Goal: Task Accomplishment & Management: Complete application form

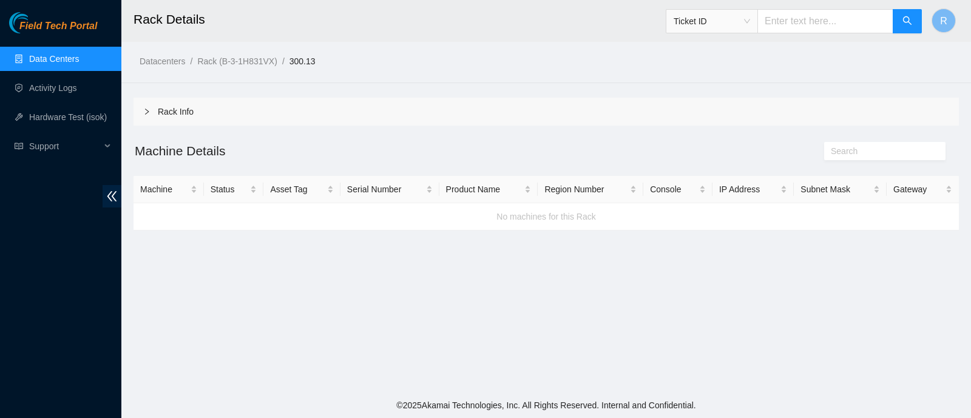
click at [50, 59] on link "Data Centers" at bounding box center [54, 59] width 50 height 10
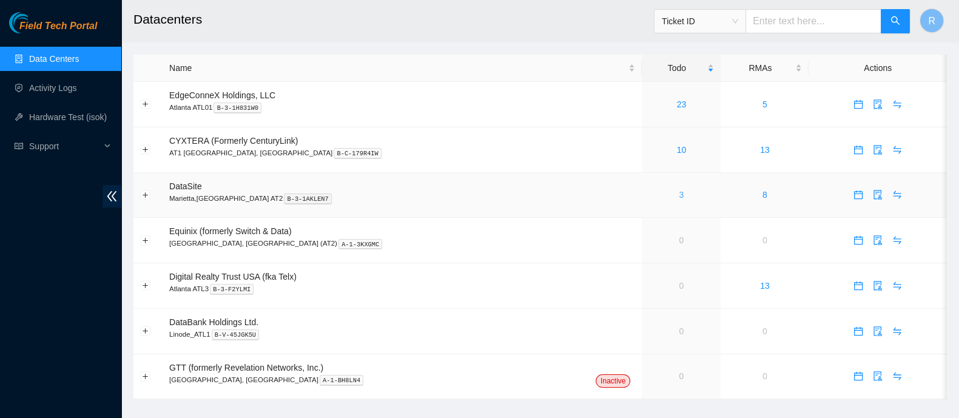
click at [679, 196] on link "3" at bounding box center [681, 195] width 5 height 10
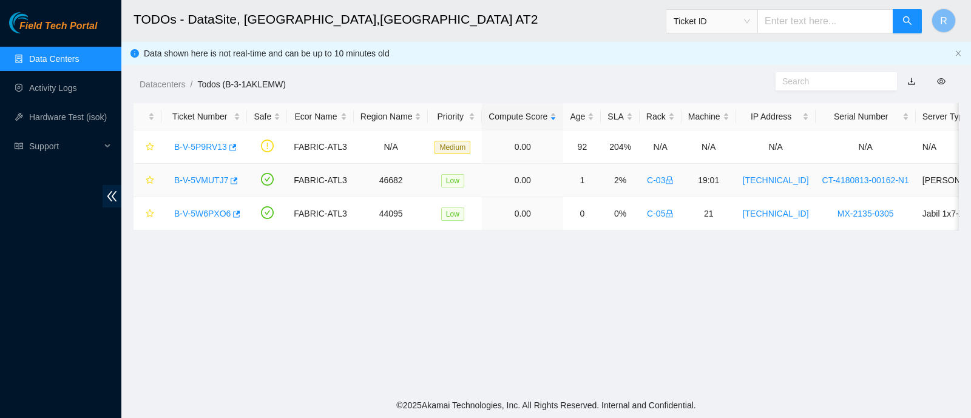
click at [200, 173] on div "B-V-5VMUTJ7" at bounding box center [204, 180] width 72 height 19
click at [208, 180] on link "B-V-5VMUTJ7" at bounding box center [201, 180] width 54 height 10
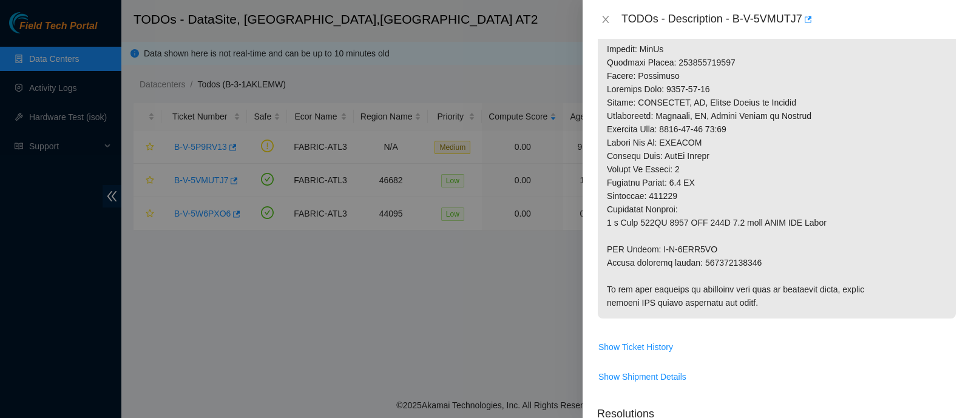
scroll to position [703, 0]
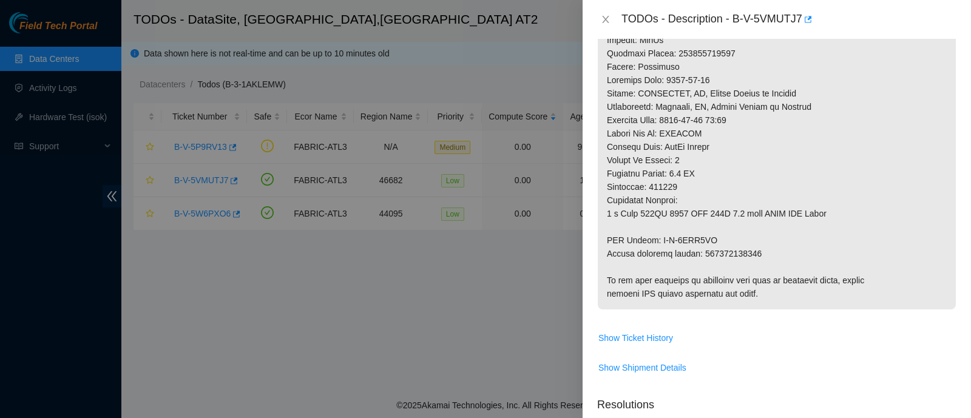
click at [502, 276] on div at bounding box center [485, 209] width 971 height 418
click at [246, 251] on div at bounding box center [485, 209] width 971 height 418
click at [607, 19] on icon "close" at bounding box center [606, 20] width 10 height 10
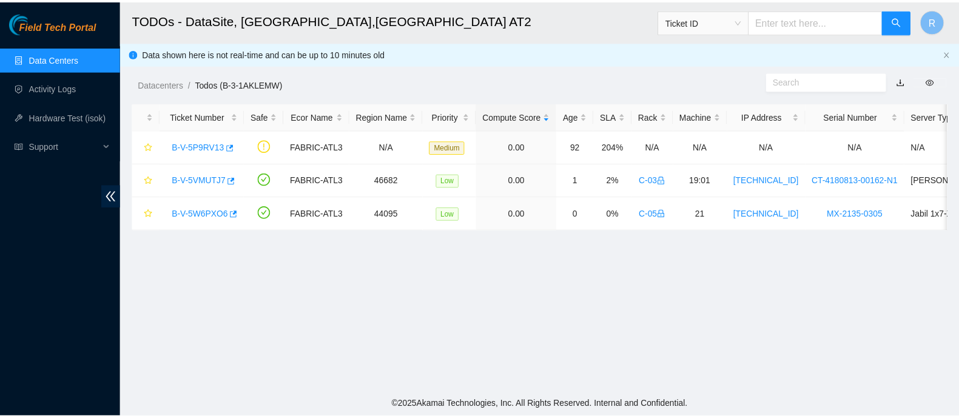
scroll to position [400, 0]
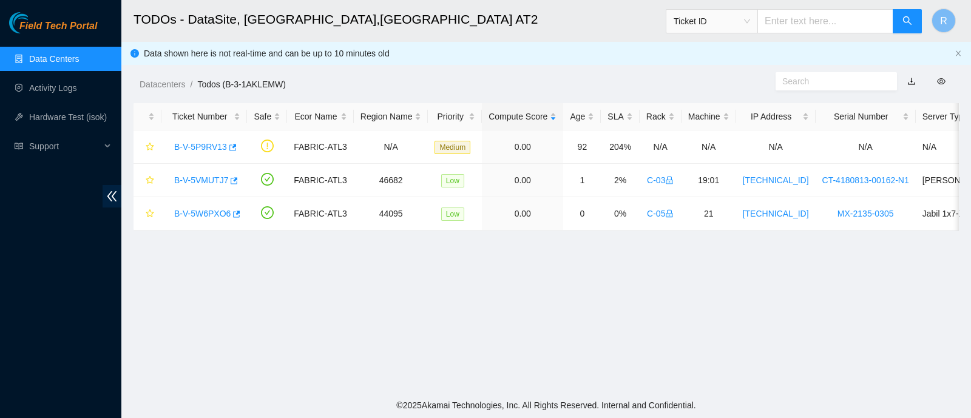
click at [728, 28] on span "Ticket ID" at bounding box center [712, 21] width 76 height 18
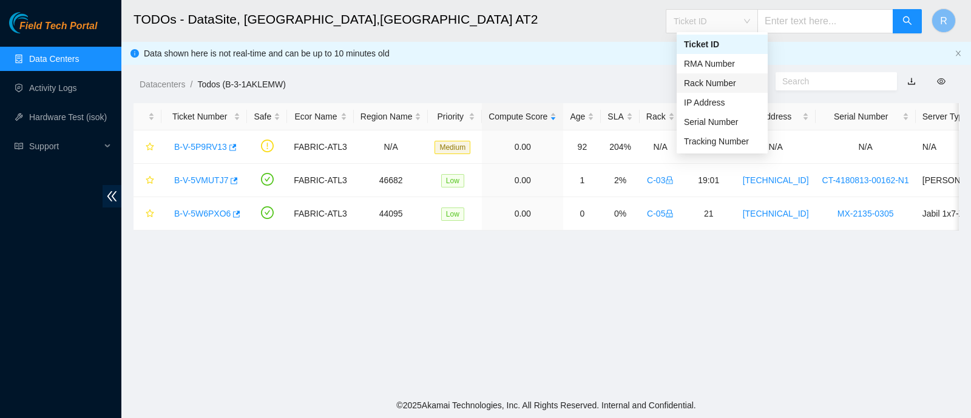
drag, startPoint x: 728, startPoint y: 72, endPoint x: 728, endPoint y: 78, distance: 6.7
click at [728, 78] on div "Ticket ID RMA Number Rack Number IP Address Serial Number Tracking Number" at bounding box center [722, 93] width 91 height 117
click at [728, 78] on div "Rack Number" at bounding box center [722, 82] width 76 height 13
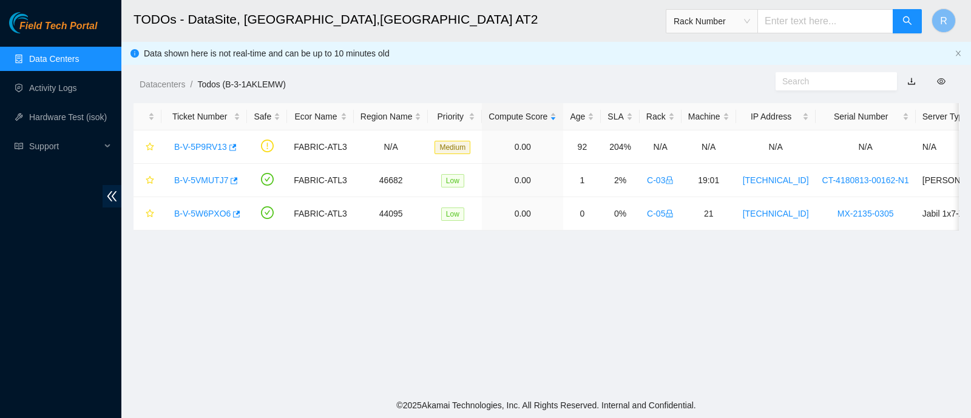
click at [780, 27] on input "text" at bounding box center [825, 21] width 136 height 24
type input "8-01"
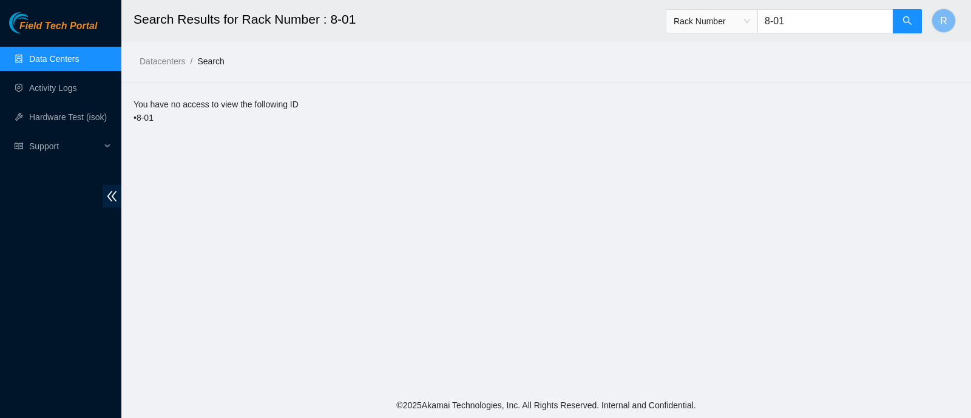
click at [79, 56] on link "Data Centers" at bounding box center [54, 59] width 50 height 10
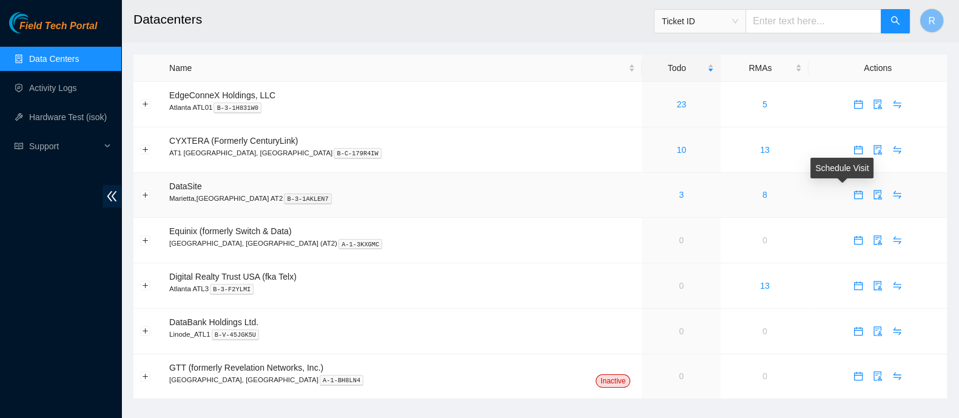
click at [854, 198] on icon "calendar" at bounding box center [859, 195] width 10 height 10
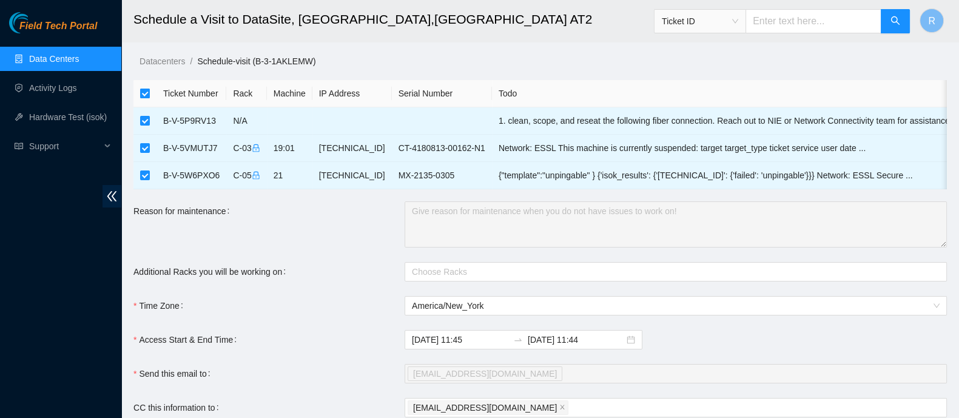
click at [144, 91] on input "checkbox" at bounding box center [145, 94] width 10 height 10
checkbox input "false"
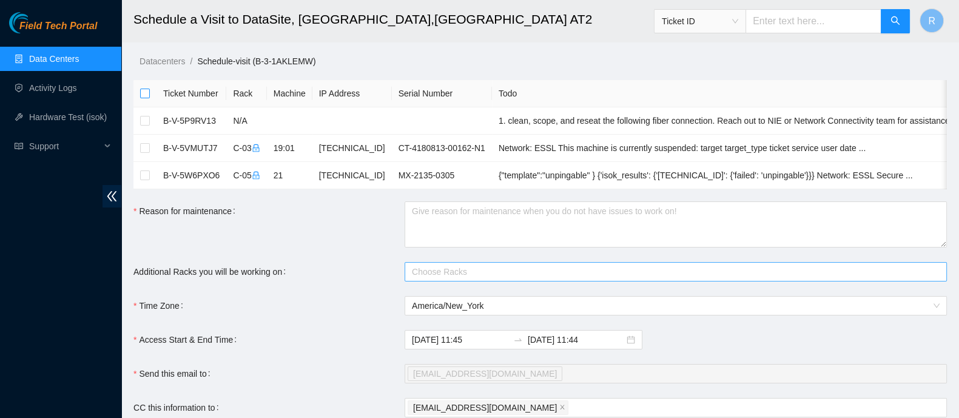
click at [540, 276] on div at bounding box center [670, 272] width 524 height 15
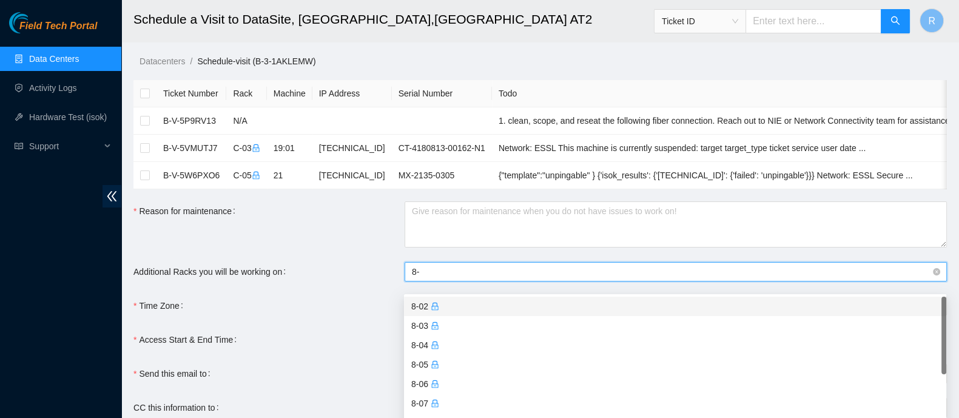
type input "8"
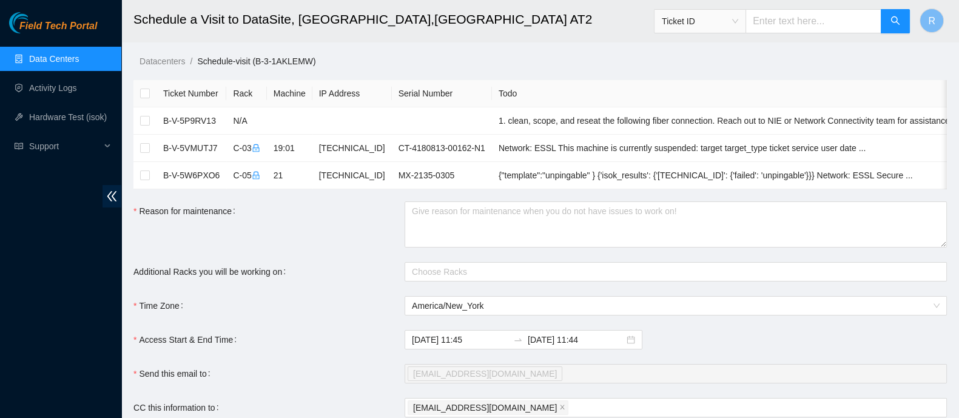
click at [60, 58] on link "Data Centers" at bounding box center [54, 59] width 50 height 10
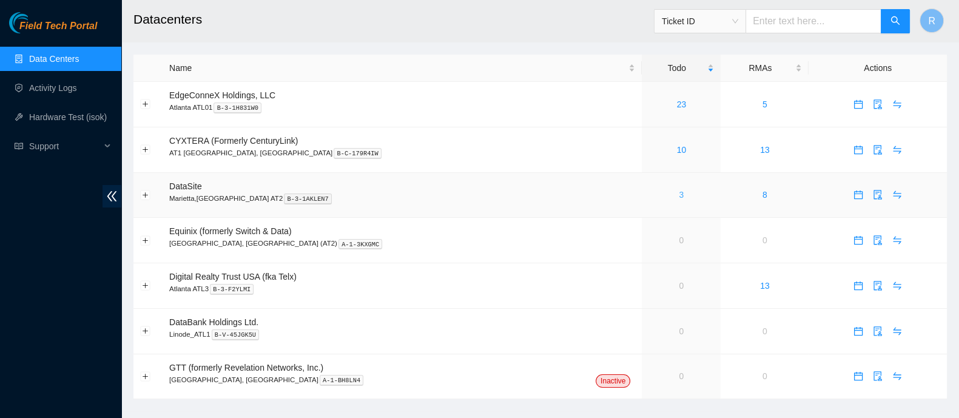
click at [679, 194] on link "3" at bounding box center [681, 195] width 5 height 10
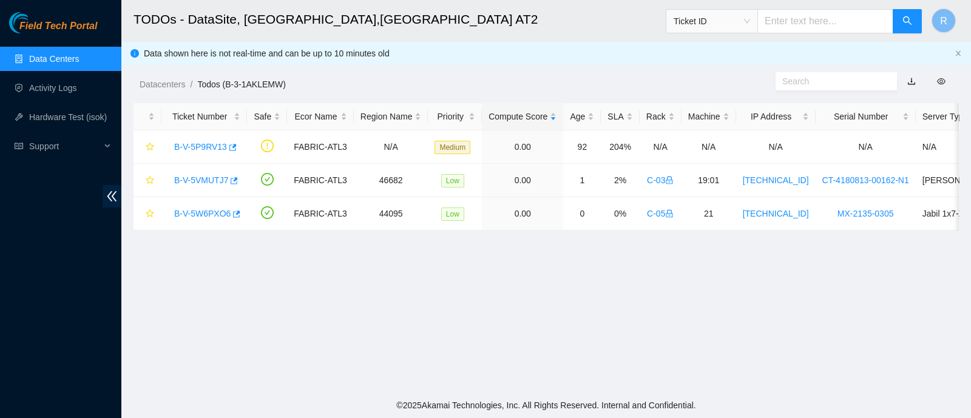
click at [750, 16] on span "Ticket ID" at bounding box center [712, 21] width 76 height 18
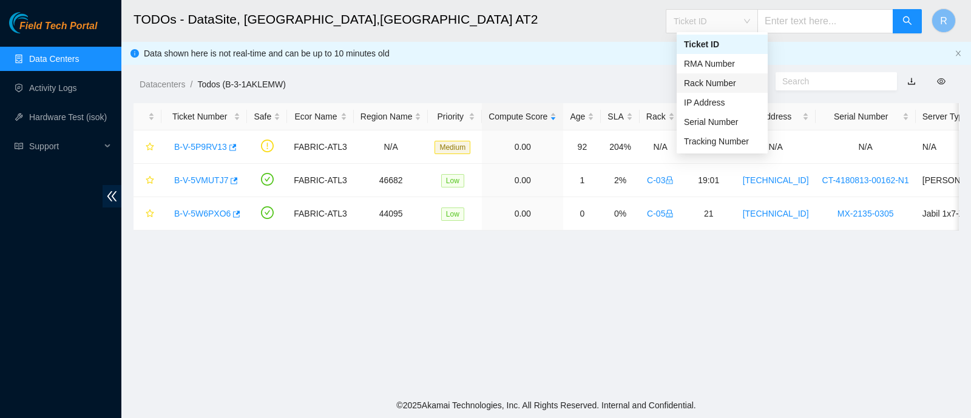
click at [727, 79] on div "Rack Number" at bounding box center [722, 82] width 76 height 13
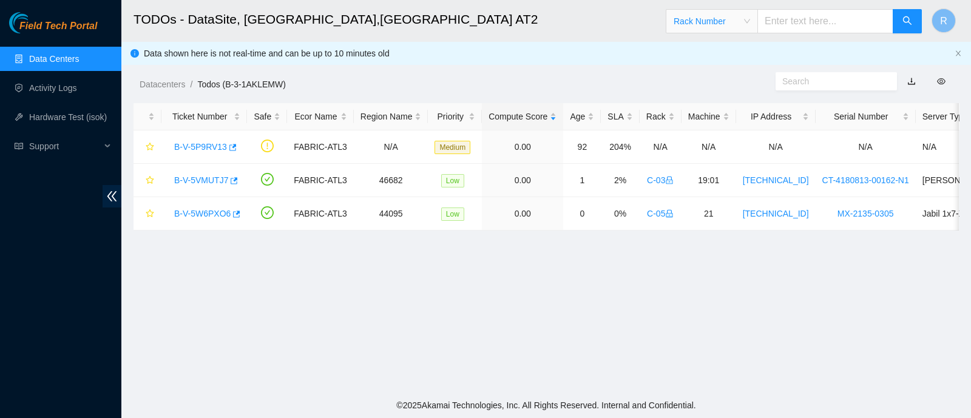
click at [793, 16] on input "text" at bounding box center [825, 21] width 136 height 24
type input "8-10"
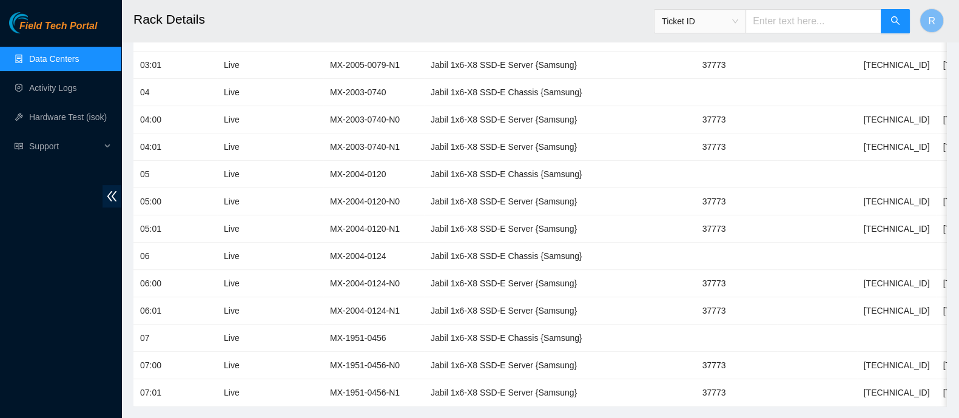
scroll to position [509, 0]
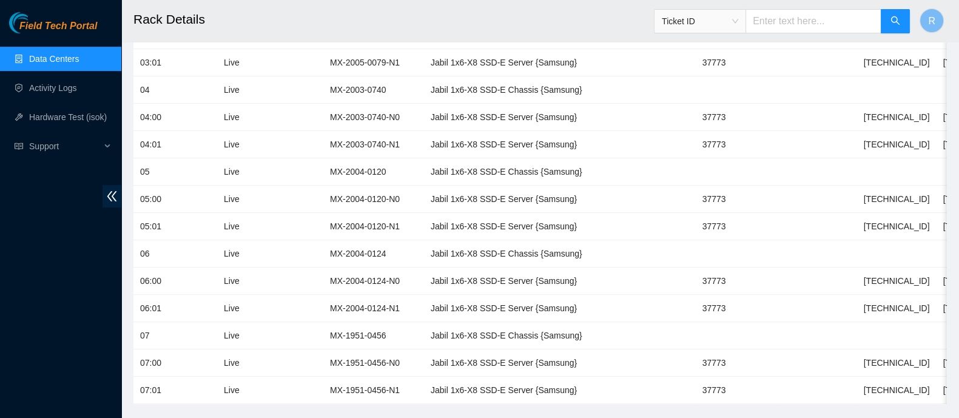
click at [53, 54] on link "Data Centers" at bounding box center [54, 59] width 50 height 10
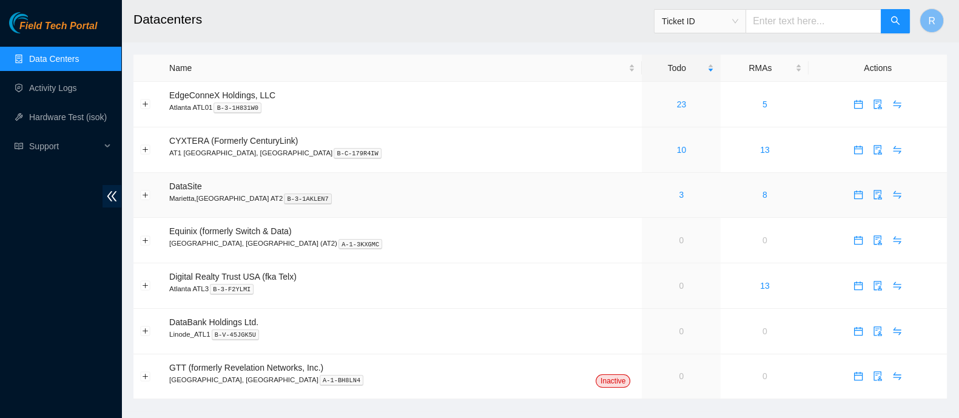
click at [188, 186] on span "DataSite" at bounding box center [185, 186] width 33 height 10
click at [679, 195] on link "3" at bounding box center [681, 195] width 5 height 10
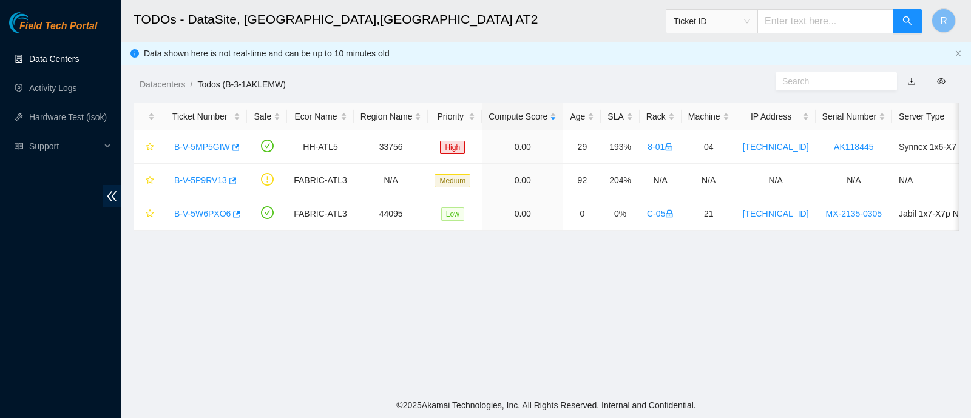
click at [79, 54] on link "Data Centers" at bounding box center [54, 59] width 50 height 10
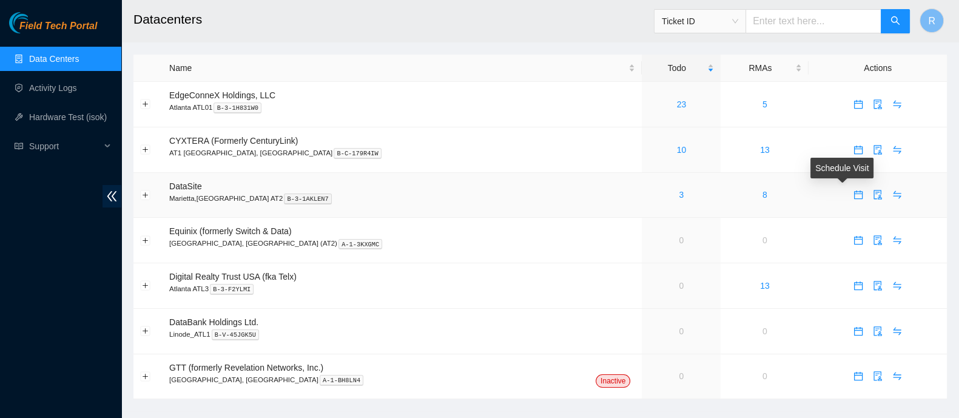
click at [854, 196] on icon "calendar" at bounding box center [859, 195] width 10 height 10
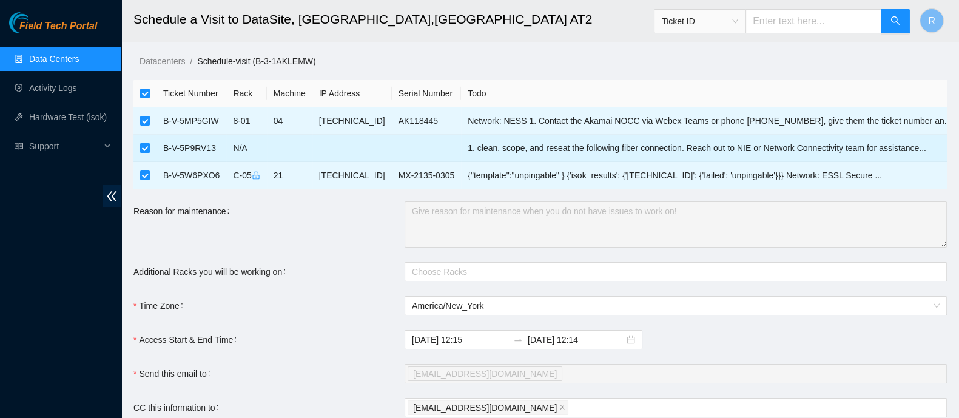
click at [143, 144] on input "checkbox" at bounding box center [145, 148] width 10 height 10
checkbox input "false"
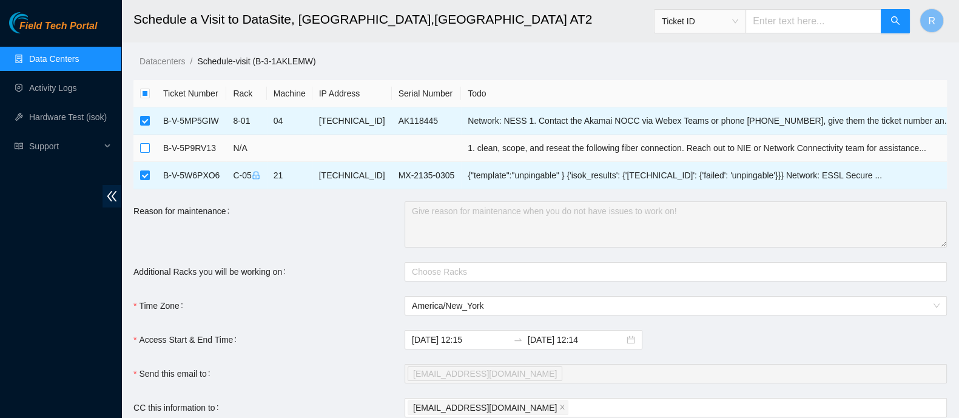
checkbox input "false"
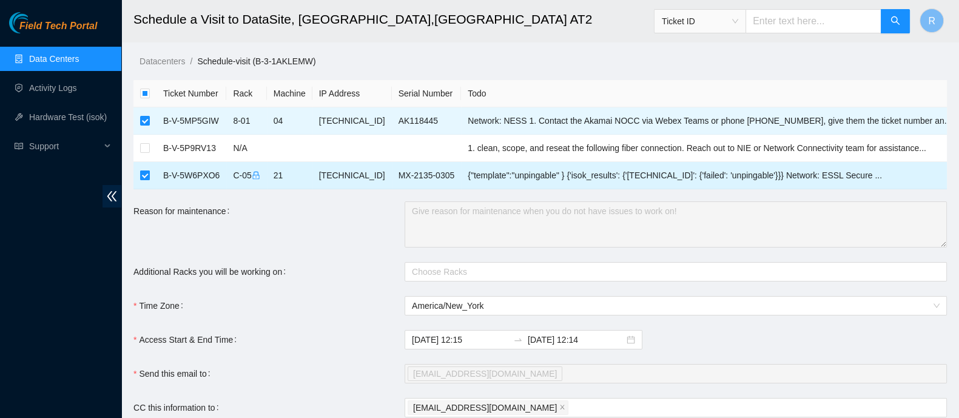
click at [146, 176] on input "checkbox" at bounding box center [145, 176] width 10 height 10
checkbox input "false"
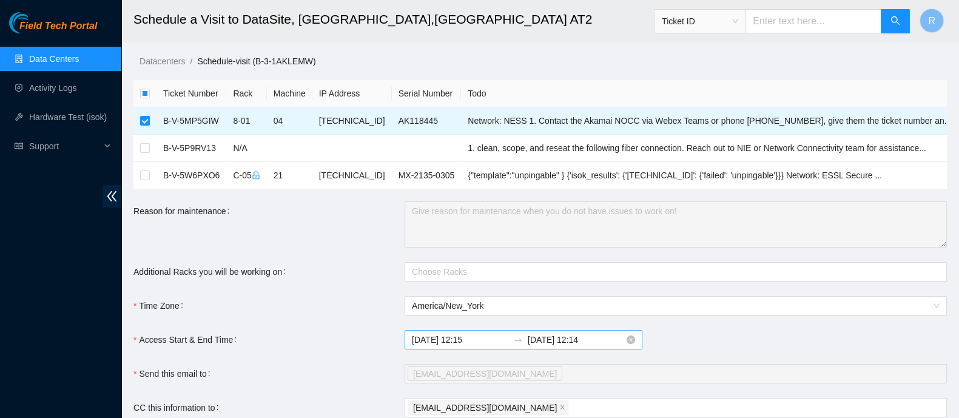
click at [456, 337] on input "[DATE] 12:15" at bounding box center [460, 339] width 96 height 13
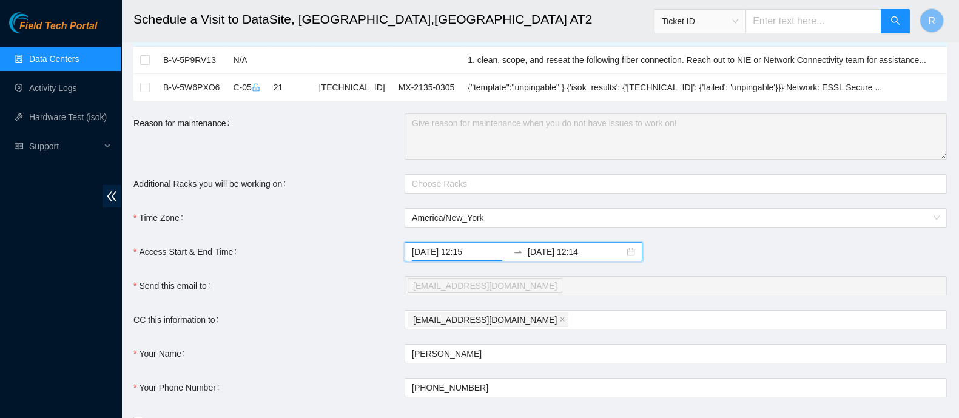
scroll to position [89, 0]
click at [467, 247] on input "[DATE] 12:15" at bounding box center [460, 251] width 96 height 13
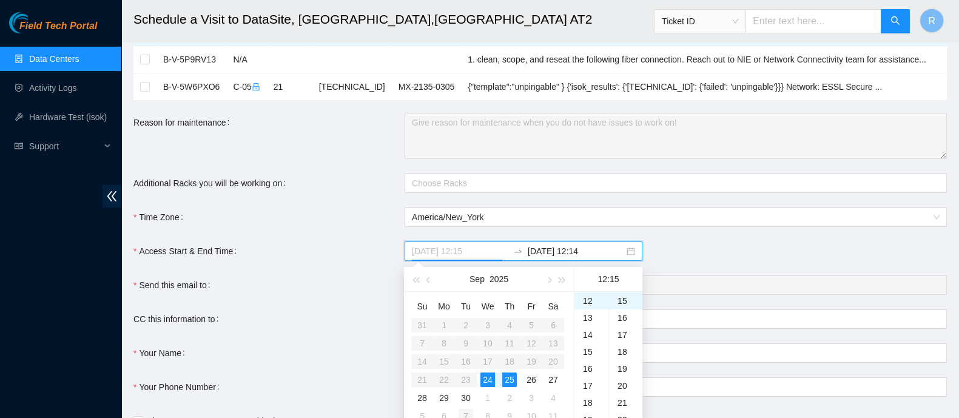
click at [470, 413] on div "7" at bounding box center [466, 416] width 15 height 15
click at [467, 341] on div "7" at bounding box center [466, 343] width 15 height 15
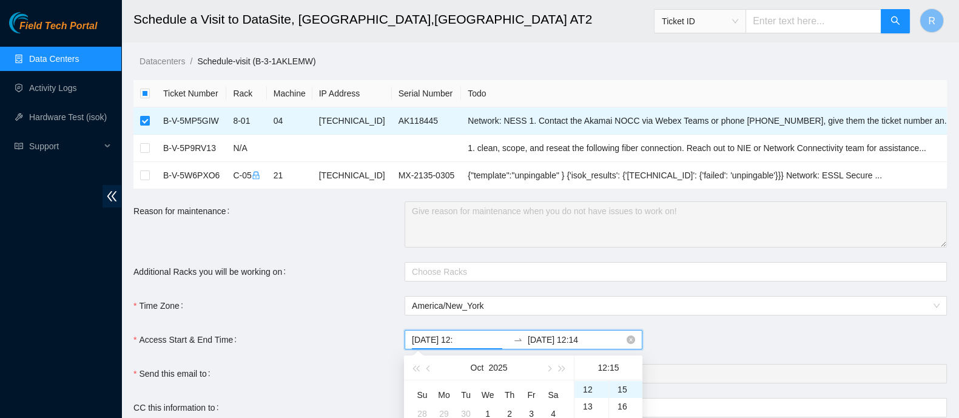
click at [465, 338] on input "[DATE] 12:" at bounding box center [460, 339] width 96 height 13
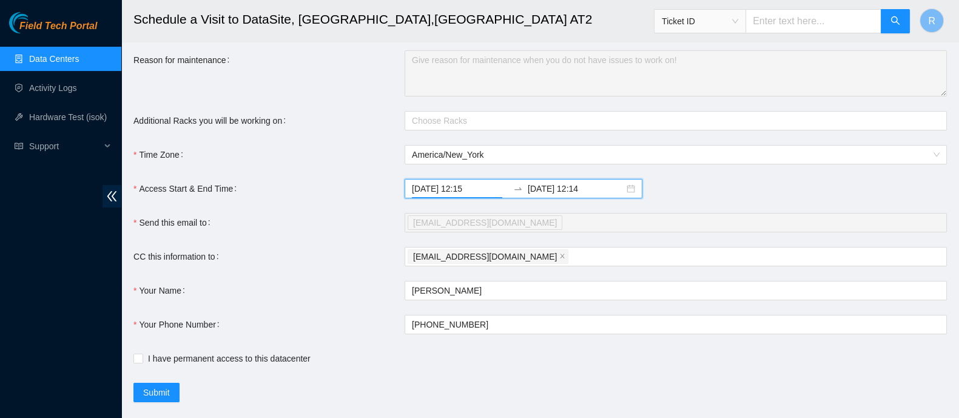
scroll to position [149, 0]
click at [476, 181] on div "[DATE] 12:15 [DATE] 12:14" at bounding box center [524, 190] width 238 height 19
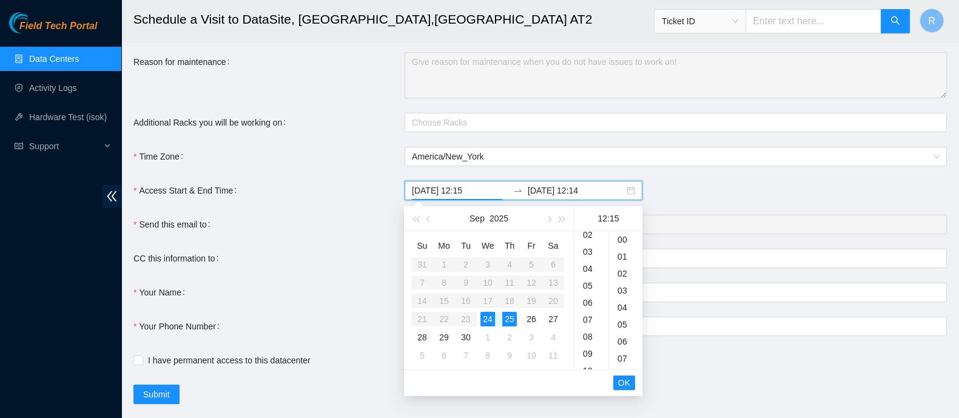
scroll to position [0, 0]
click at [589, 336] on div "06" at bounding box center [592, 341] width 34 height 17
click at [618, 241] on div "00" at bounding box center [625, 239] width 33 height 17
click at [465, 357] on div "7" at bounding box center [466, 355] width 15 height 15
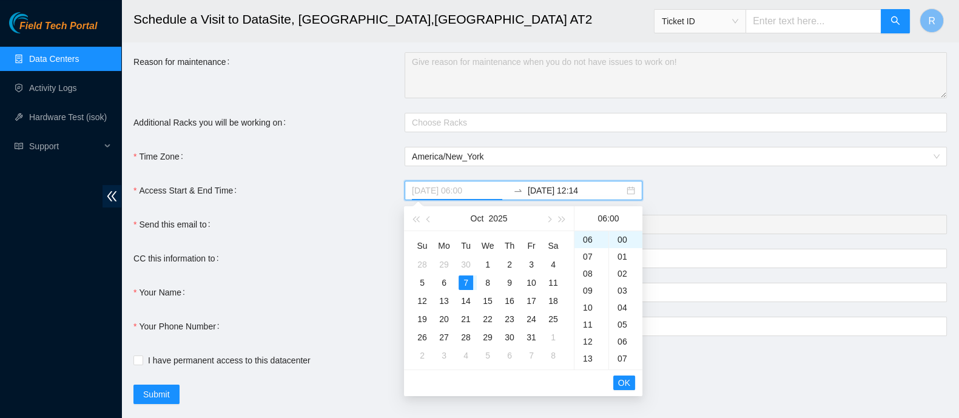
type input "[DATE] 06:00"
click at [616, 378] on button "OK" at bounding box center [624, 383] width 22 height 15
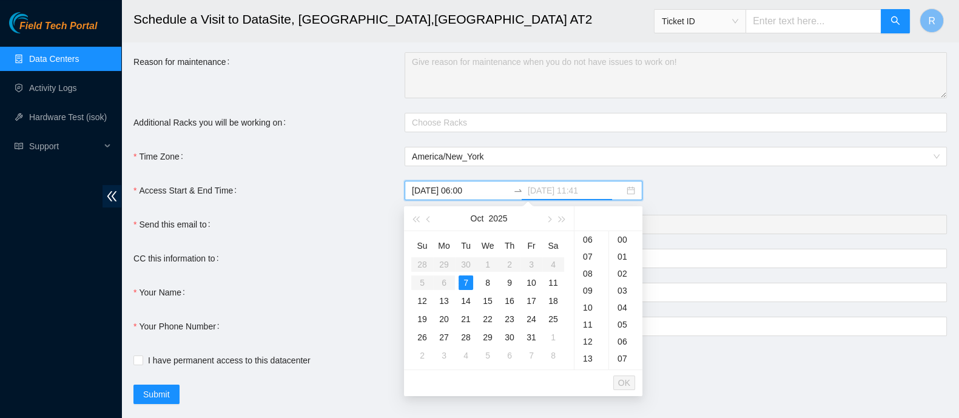
click at [467, 282] on div "7" at bounding box center [466, 282] width 15 height 15
click at [586, 344] on div "17" at bounding box center [592, 341] width 34 height 17
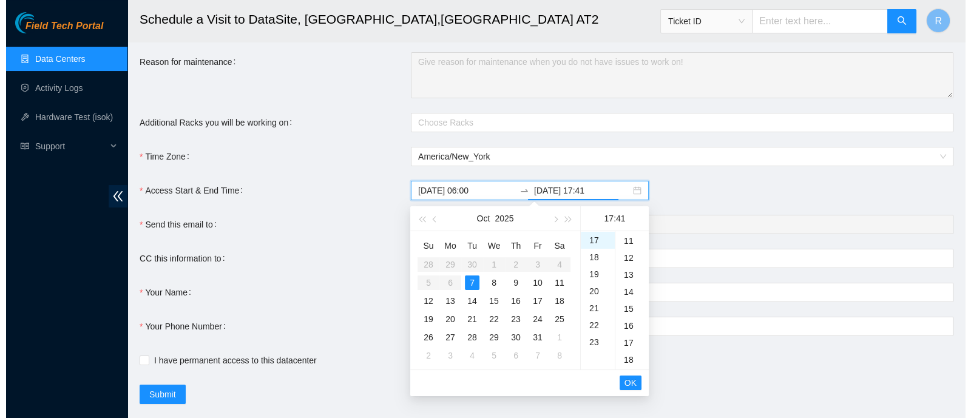
scroll to position [0, 0]
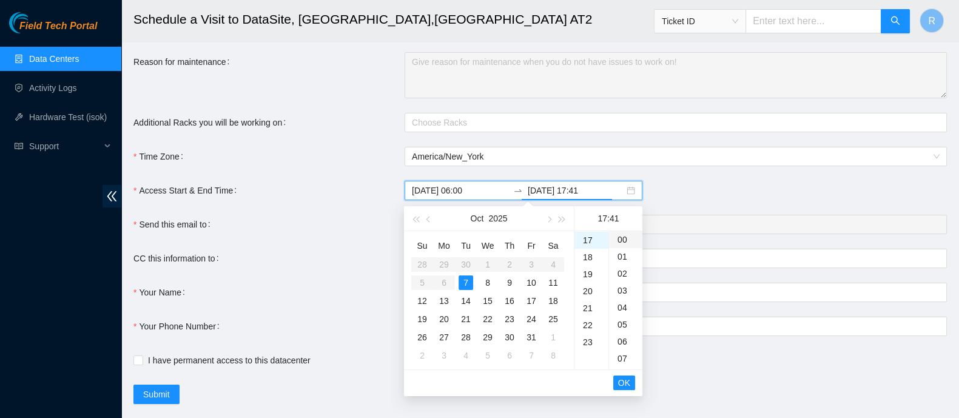
click at [624, 237] on div "00" at bounding box center [625, 239] width 33 height 17
type input "[DATE] 17:00"
click at [626, 377] on span "OK" at bounding box center [624, 382] width 12 height 13
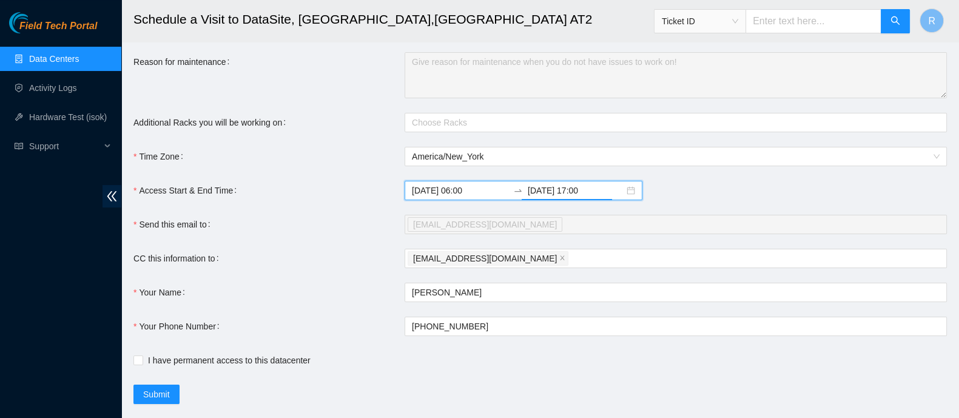
click at [626, 377] on form "Ticket Number Rack Machine IP Address Serial Number Todo B-V-5MP5GIW 8-01 04 [T…" at bounding box center [540, 167] width 814 height 473
click at [616, 373] on form "Ticket Number Rack Machine IP Address Serial Number Todo B-V-5MP5GIW 8-01 04 [T…" at bounding box center [540, 167] width 814 height 473
click at [267, 363] on span "I have permanent access to this datacenter" at bounding box center [229, 360] width 172 height 13
click at [142, 363] on input "I have permanent access to this datacenter" at bounding box center [137, 360] width 8 height 8
checkbox input "true"
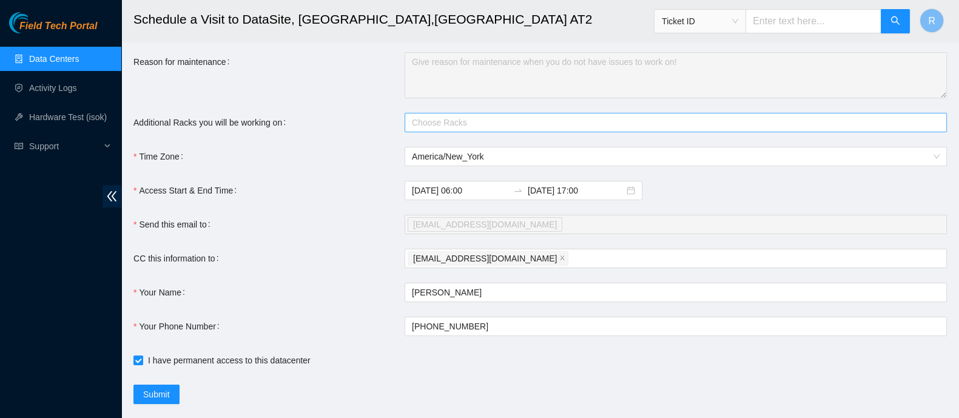
click at [421, 128] on div "Choose Racks" at bounding box center [676, 122] width 542 height 19
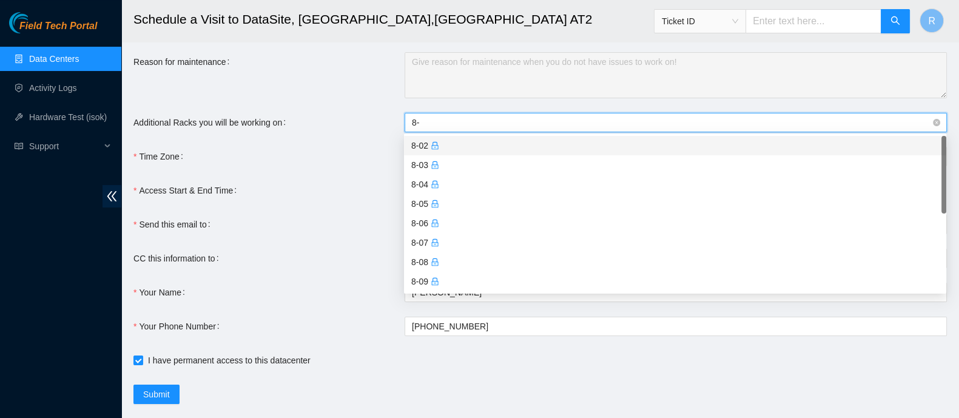
type input "8"
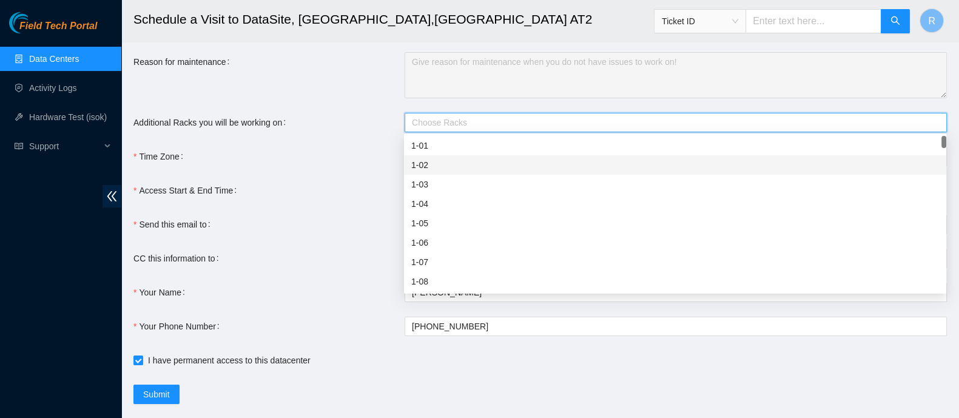
click at [396, 380] on form "Ticket Number Rack Machine IP Address Serial Number Todo B-V-5MP5GIW 8-01 04 [T…" at bounding box center [540, 167] width 814 height 473
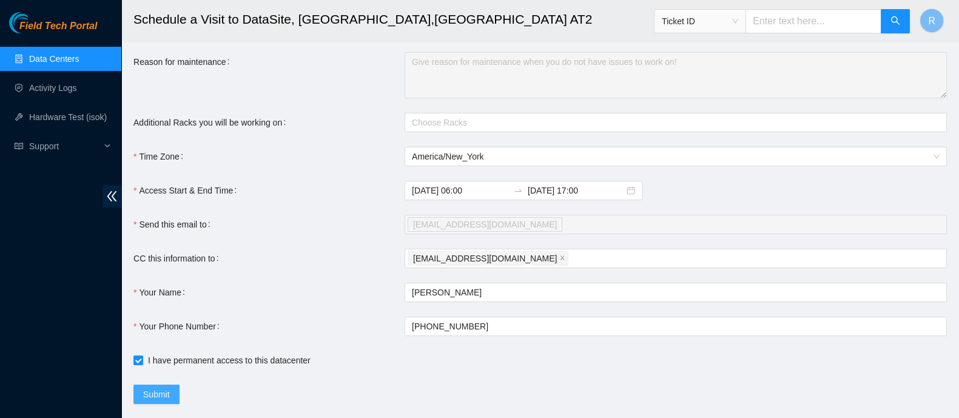
click at [173, 390] on button "Submit" at bounding box center [156, 394] width 46 height 19
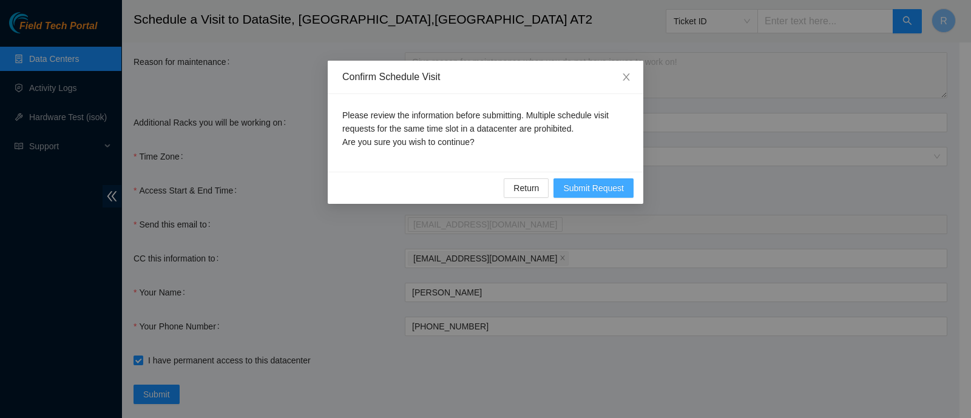
click at [581, 185] on span "Submit Request" at bounding box center [593, 187] width 61 height 13
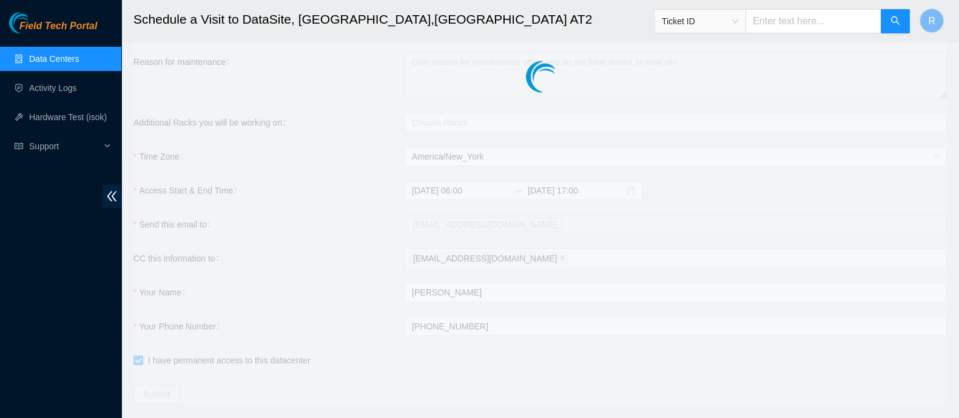
type input "[DATE] 12:17"
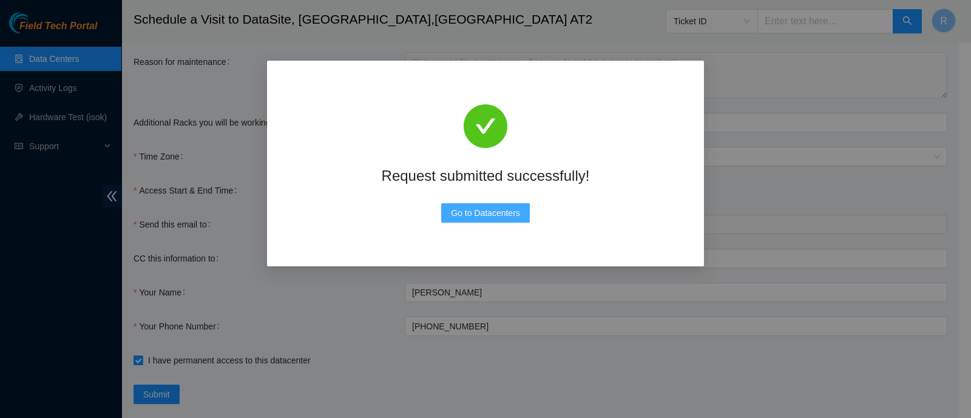
click at [513, 208] on span "Go to Datacenters" at bounding box center [485, 212] width 69 height 13
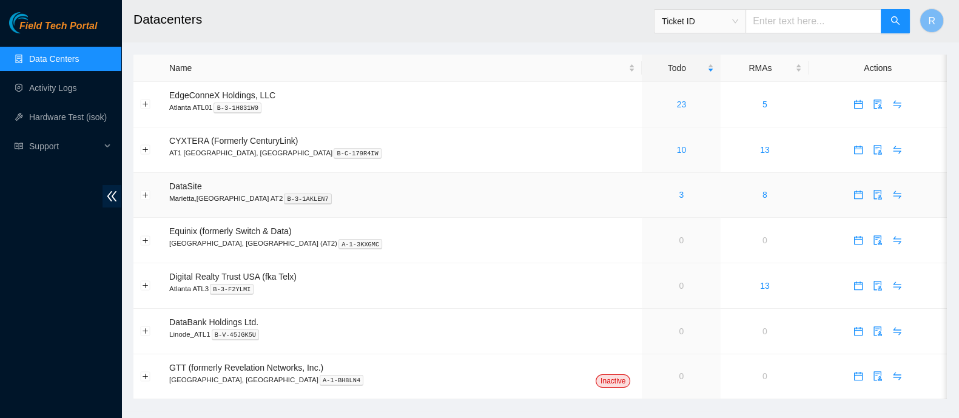
click at [649, 194] on div "3" at bounding box center [682, 194] width 66 height 13
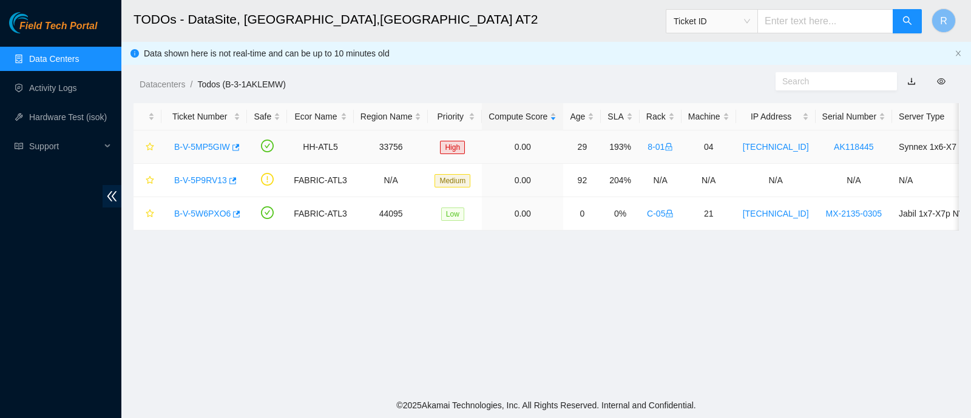
click at [206, 146] on link "B-V-5MP5GIW" at bounding box center [202, 147] width 56 height 10
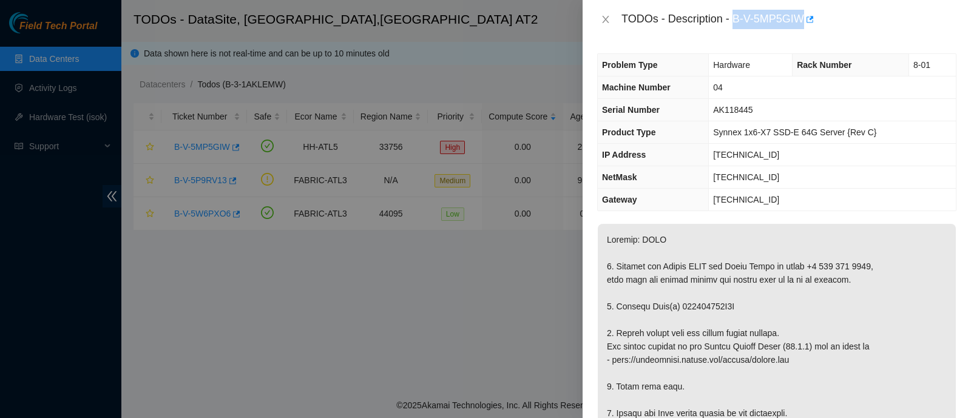
drag, startPoint x: 804, startPoint y: 24, endPoint x: 733, endPoint y: 24, distance: 71.0
click at [733, 24] on div "TODOs - Description - B-V-5MP5GIW" at bounding box center [788, 19] width 335 height 19
copy div "B-V-5MP5GIW"
